Goal: Find specific page/section: Find specific page/section

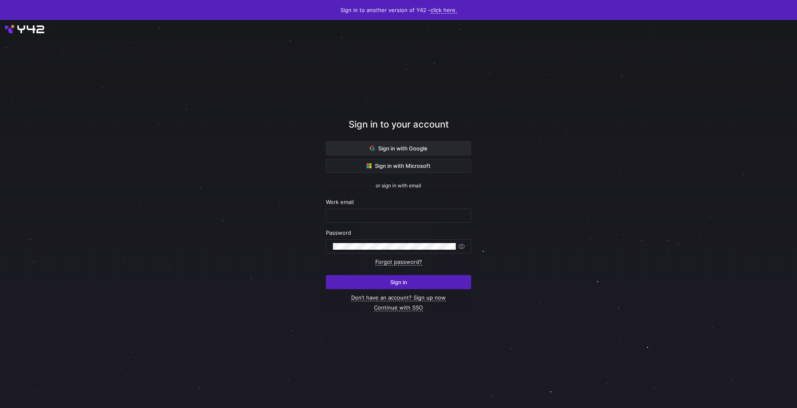
click at [402, 150] on span "Sign in with Google" at bounding box center [399, 148] width 58 height 7
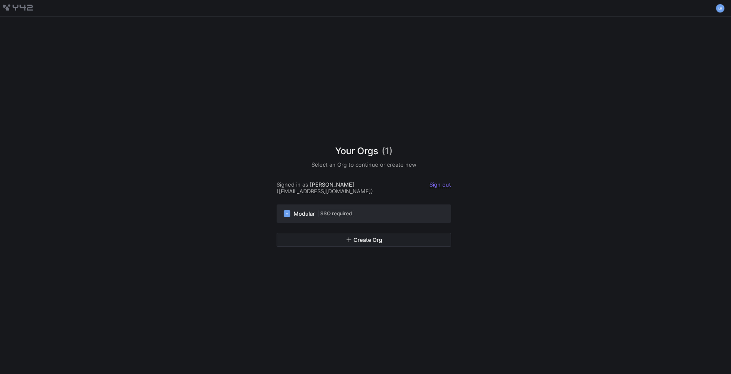
click at [383, 213] on div "M Modular SSO required" at bounding box center [363, 213] width 160 height 7
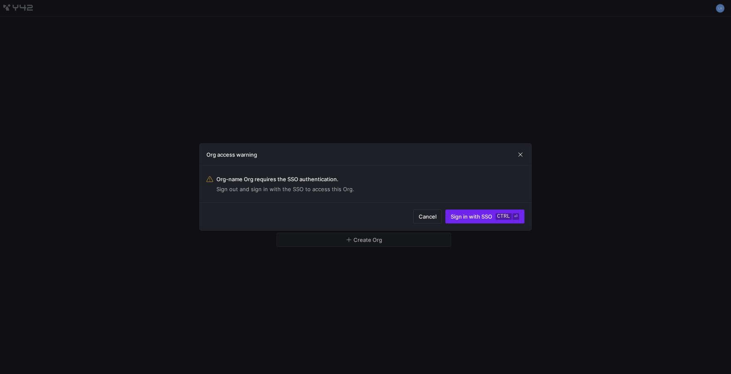
click at [474, 220] on span "submit" at bounding box center [484, 216] width 78 height 13
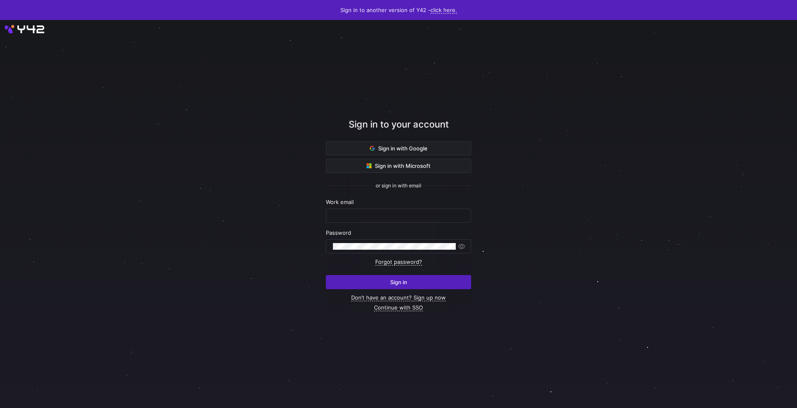
click at [396, 311] on div "Sign in to your account Sign in with Google Sign in with Microsoft or sign in w…" at bounding box center [398, 213] width 145 height 341
click at [390, 307] on link "Continue with SSO" at bounding box center [398, 307] width 49 height 7
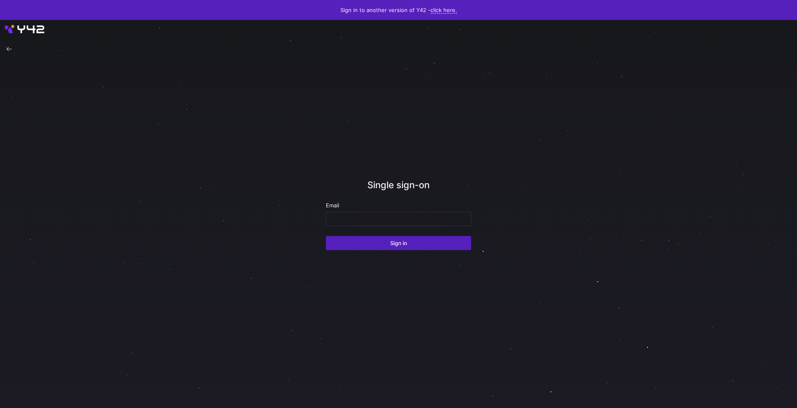
click at [400, 206] on div "Email" at bounding box center [398, 205] width 145 height 7
click at [386, 221] on input "email" at bounding box center [398, 218] width 131 height 7
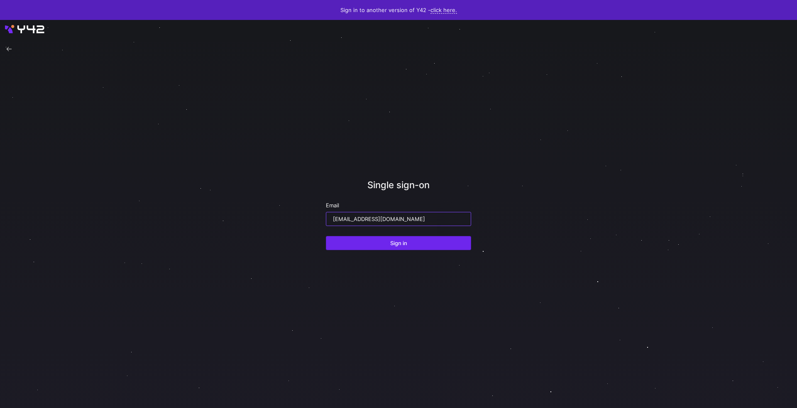
type input "[EMAIL_ADDRESS][DOMAIN_NAME]"
click at [377, 244] on span "submit" at bounding box center [398, 242] width 144 height 13
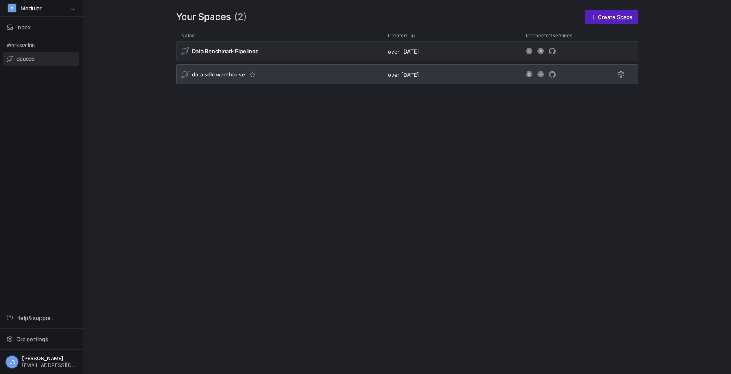
click at [235, 75] on span "data sdlc warehouse" at bounding box center [218, 74] width 53 height 7
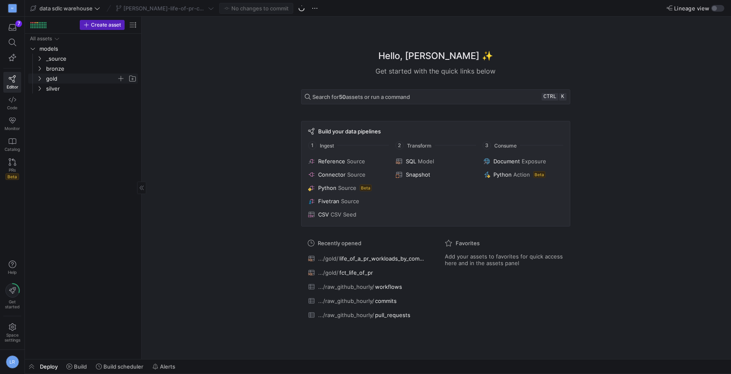
click at [60, 81] on span "gold" at bounding box center [81, 79] width 71 height 10
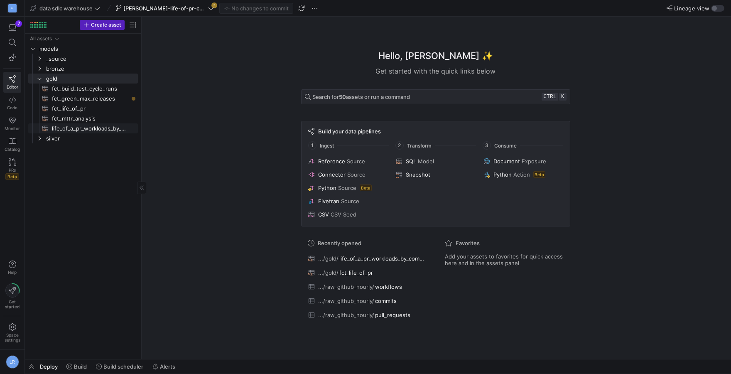
click at [93, 130] on span "life_of_a_pr_workloads_by_commit_agg​​​​​​​​​​" at bounding box center [90, 129] width 76 height 10
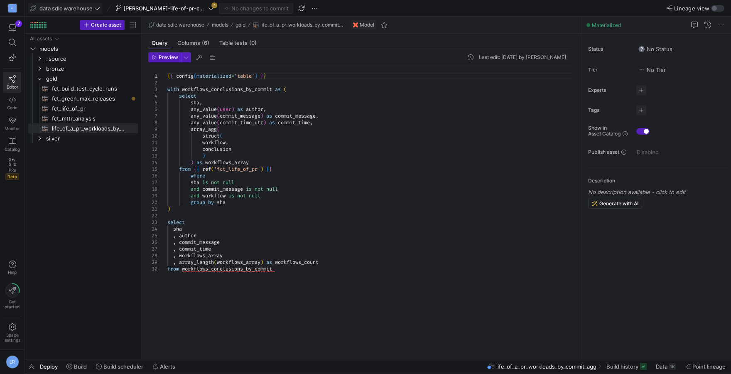
click at [61, 7] on span "data sdlc warehouse" at bounding box center [65, 8] width 53 height 7
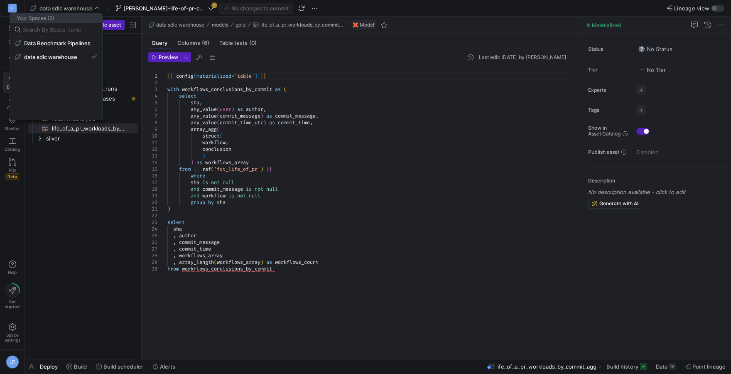
click at [296, 164] on div at bounding box center [365, 187] width 731 height 374
